Goal: Information Seeking & Learning: Check status

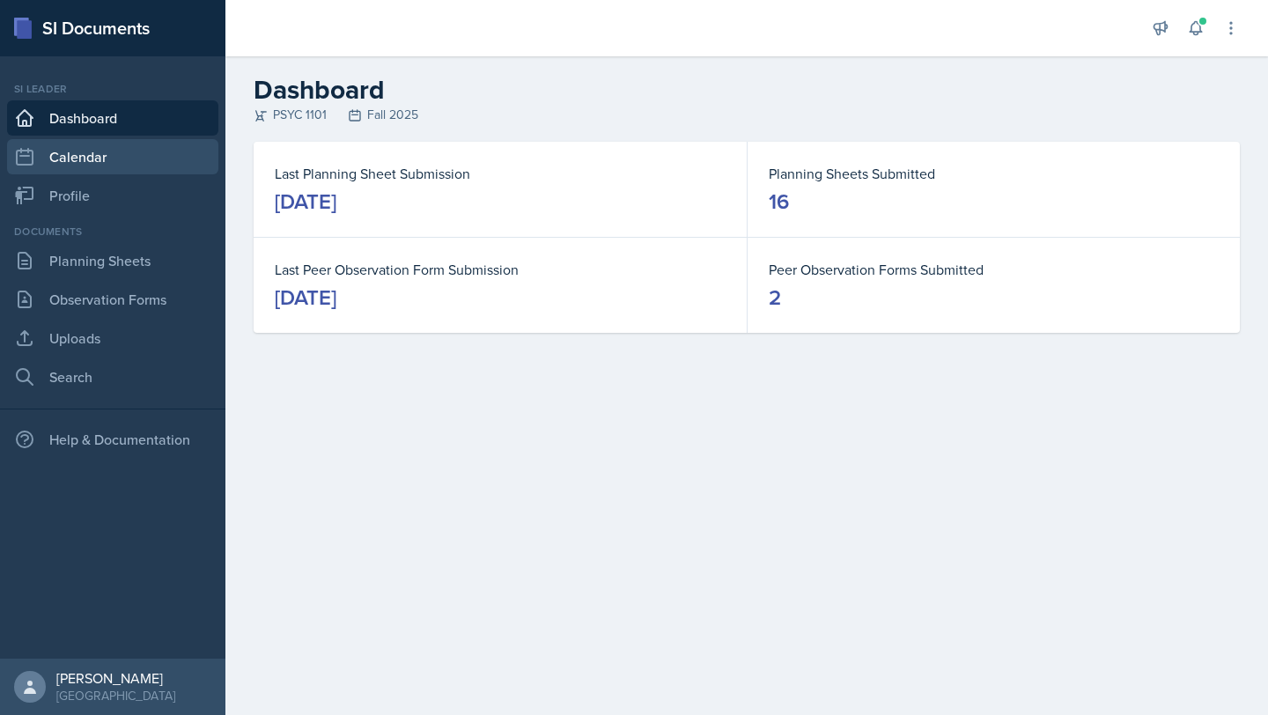
click at [145, 172] on link "Calendar" at bounding box center [112, 156] width 211 height 35
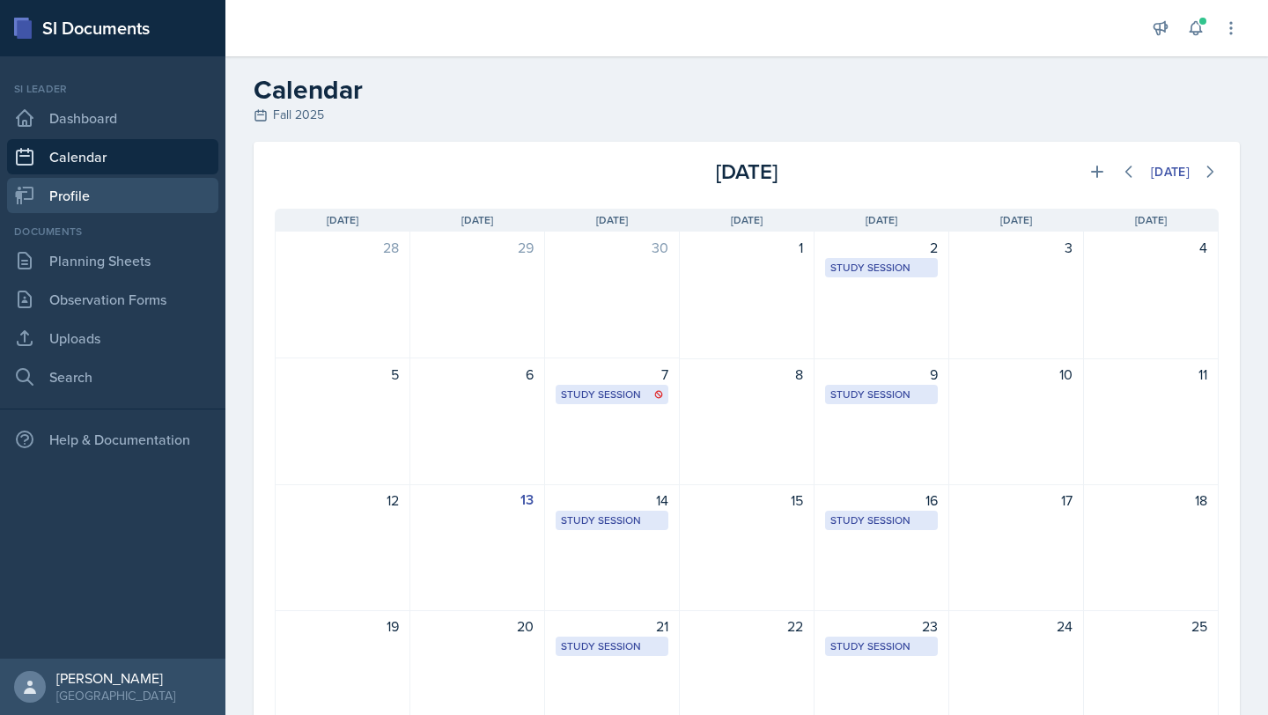
click at [130, 200] on link "Profile" at bounding box center [112, 195] width 211 height 35
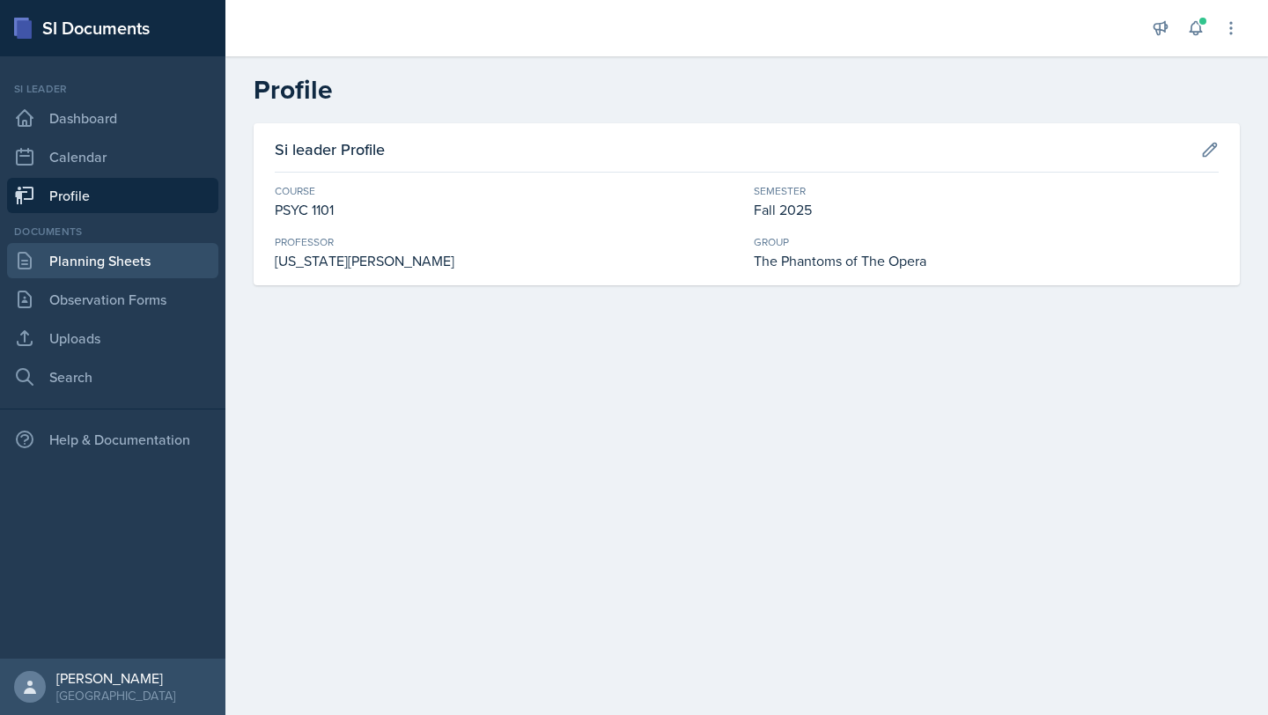
click at [129, 262] on link "Planning Sheets" at bounding box center [112, 260] width 211 height 35
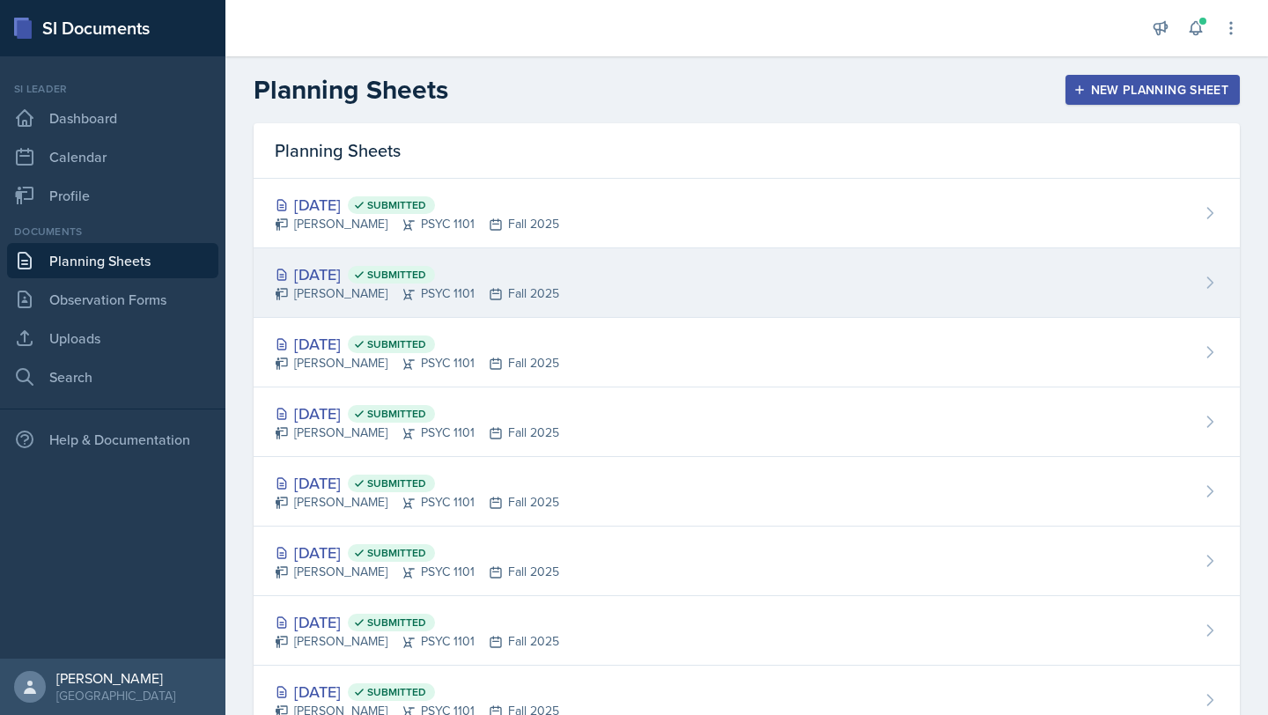
click at [317, 277] on div "[DATE] Submitted" at bounding box center [417, 274] width 284 height 24
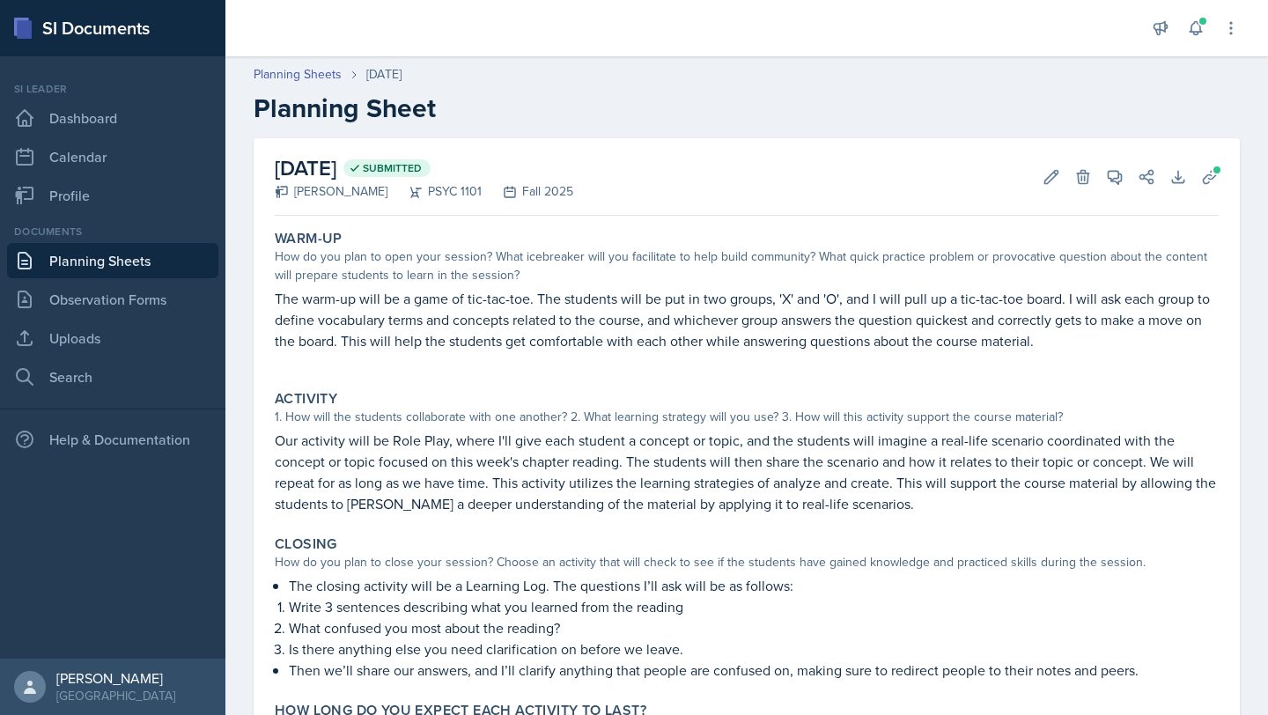
click at [955, 85] on div "Planning Sheets [DATE] Planning Sheet" at bounding box center [746, 94] width 1043 height 59
click at [196, 267] on link "Planning Sheets" at bounding box center [112, 260] width 211 height 35
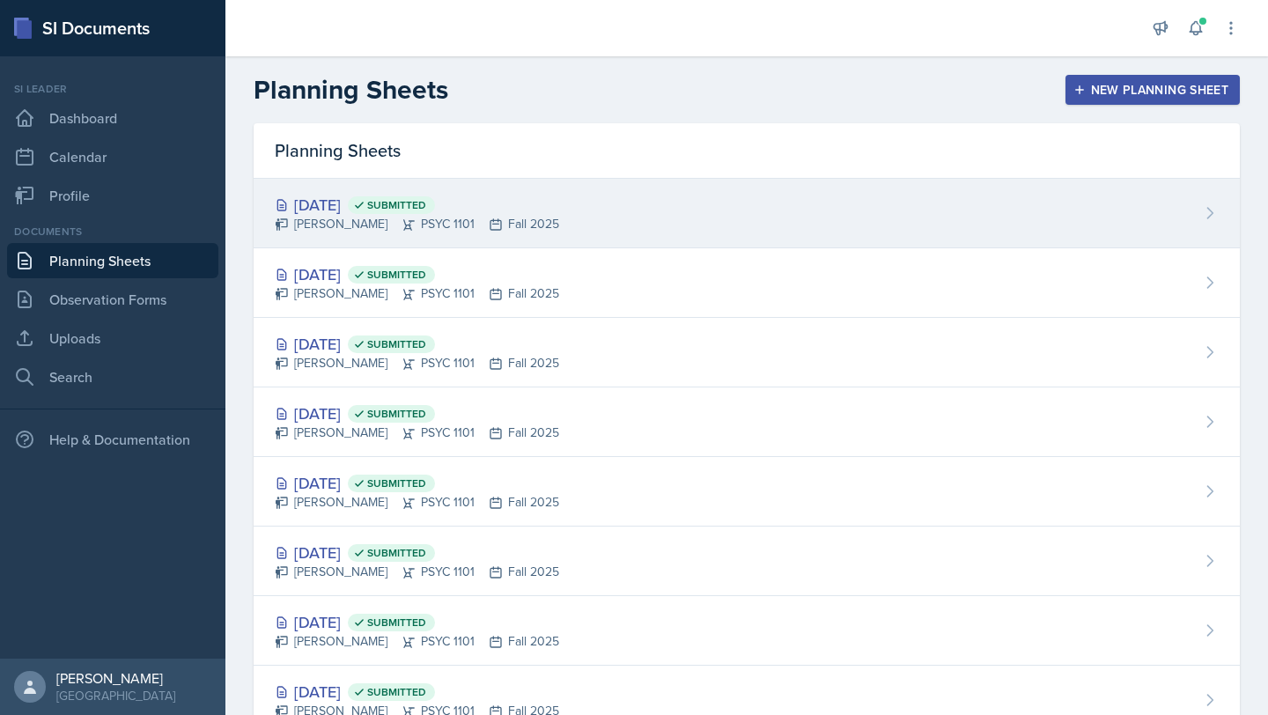
click at [376, 197] on div "[DATE] Submitted" at bounding box center [417, 205] width 284 height 24
